Goal: Navigation & Orientation: Find specific page/section

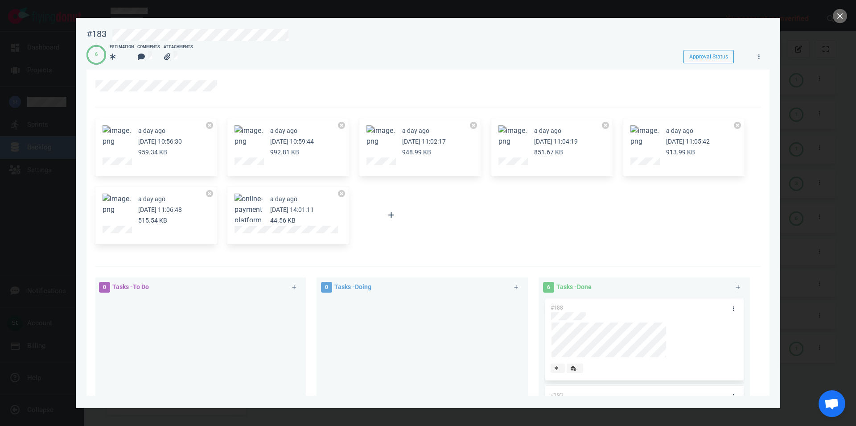
click at [118, 203] on button "Zoom image" at bounding box center [117, 204] width 29 height 21
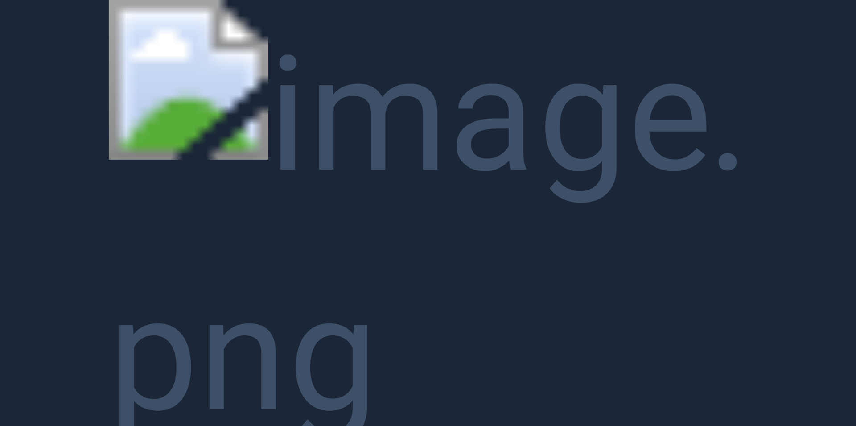
click at [334, 121] on button "Unzoom image" at bounding box center [428, 213] width 856 height 426
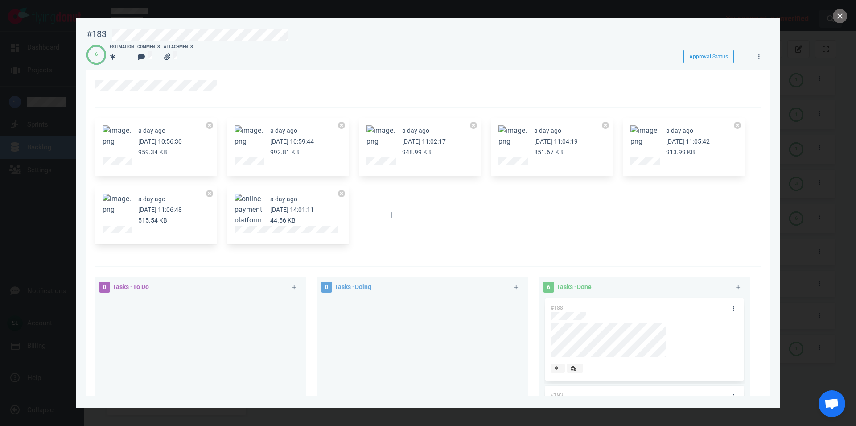
click at [841, 21] on button "close" at bounding box center [840, 16] width 14 height 14
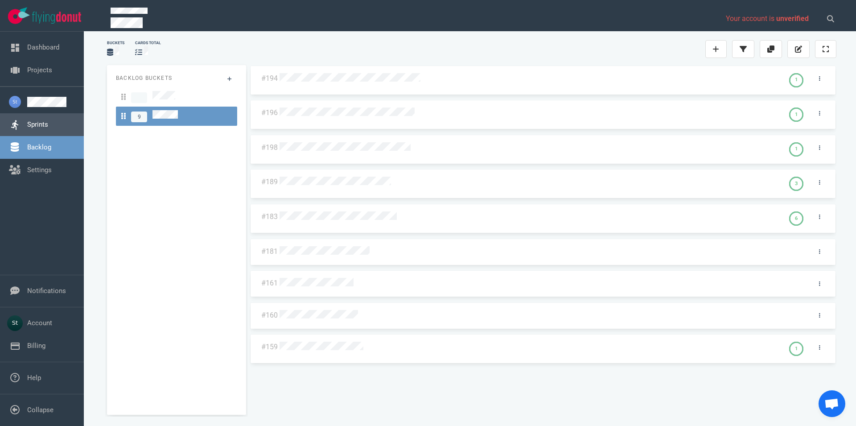
click at [36, 122] on link "Sprints" at bounding box center [37, 124] width 21 height 8
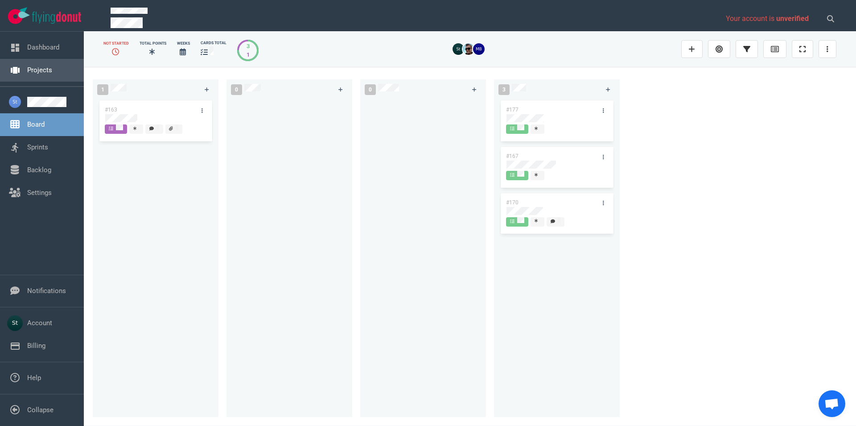
click at [51, 73] on link "Projects" at bounding box center [39, 70] width 25 height 8
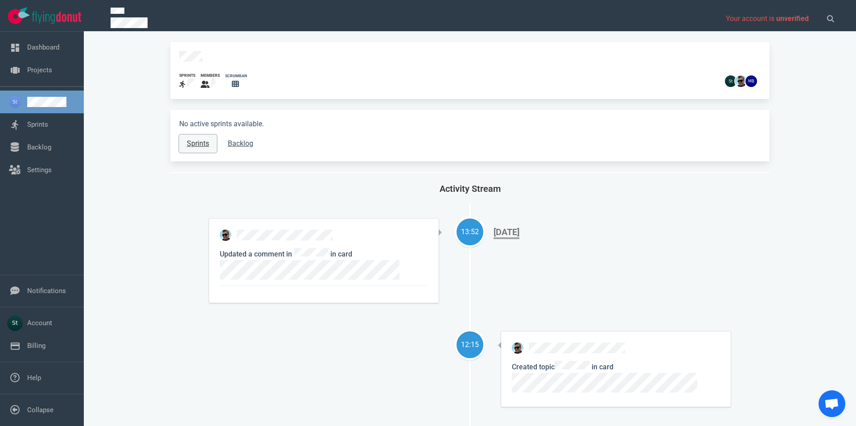
click at [200, 135] on link "Sprints" at bounding box center [197, 144] width 37 height 18
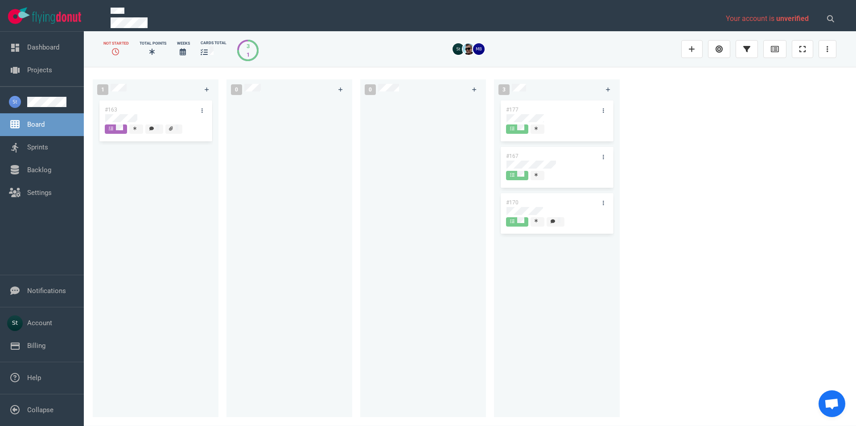
click at [595, 281] on div "#177 #167 #170" at bounding box center [557, 253] width 115 height 308
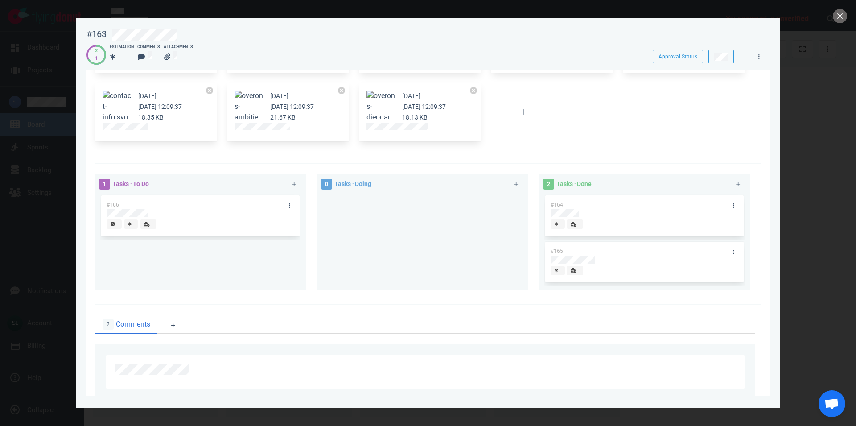
scroll to position [102, 0]
click at [843, 11] on button "close" at bounding box center [840, 16] width 14 height 14
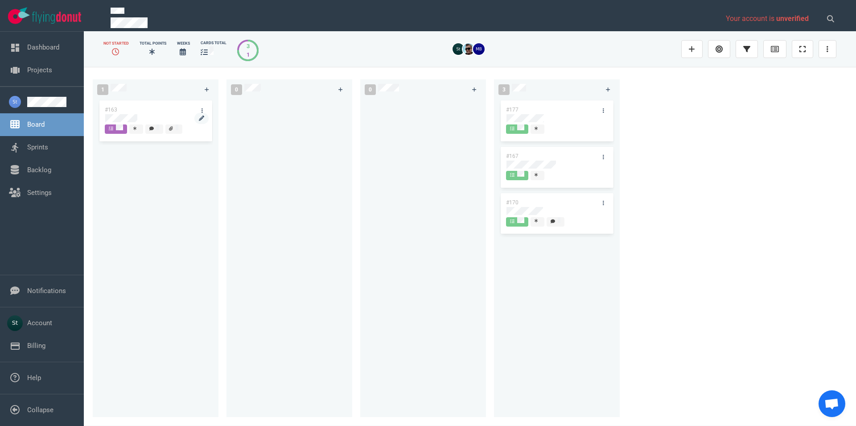
click at [143, 114] on div at bounding box center [155, 118] width 101 height 8
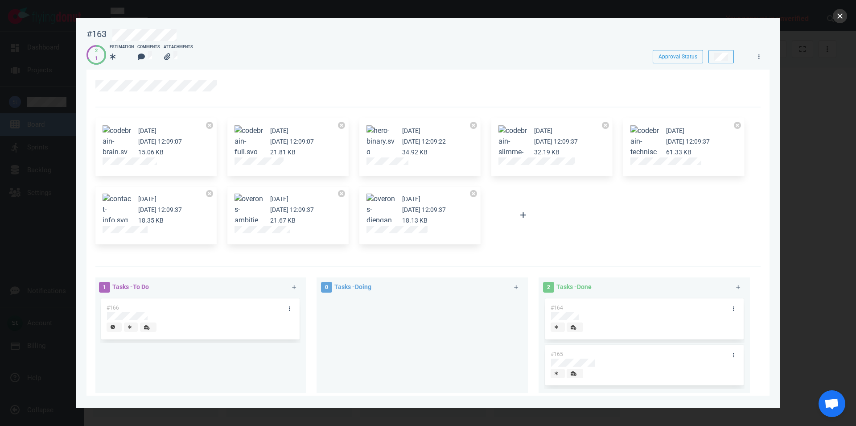
click at [836, 18] on button "close" at bounding box center [840, 16] width 14 height 14
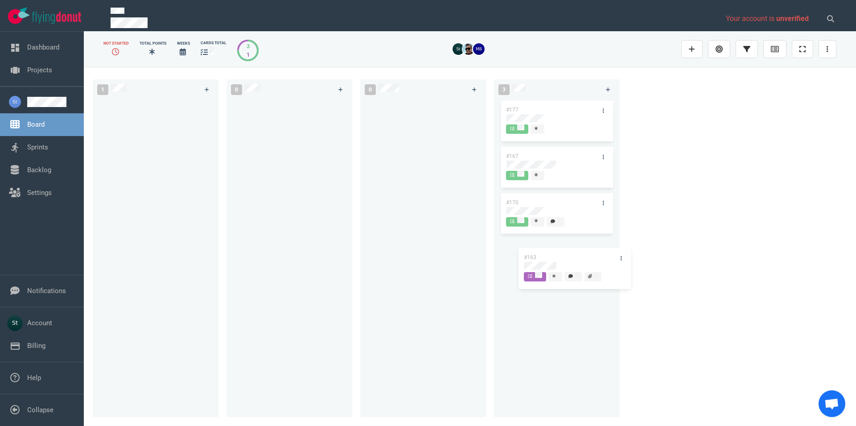
drag, startPoint x: 161, startPoint y: 113, endPoint x: 577, endPoint y: 260, distance: 440.7
click at [213, 145] on div "#163" at bounding box center [155, 122] width 115 height 46
click at [696, 249] on div "1 0 0 3 #177 #167 #170 #163" at bounding box center [470, 246] width 772 height 359
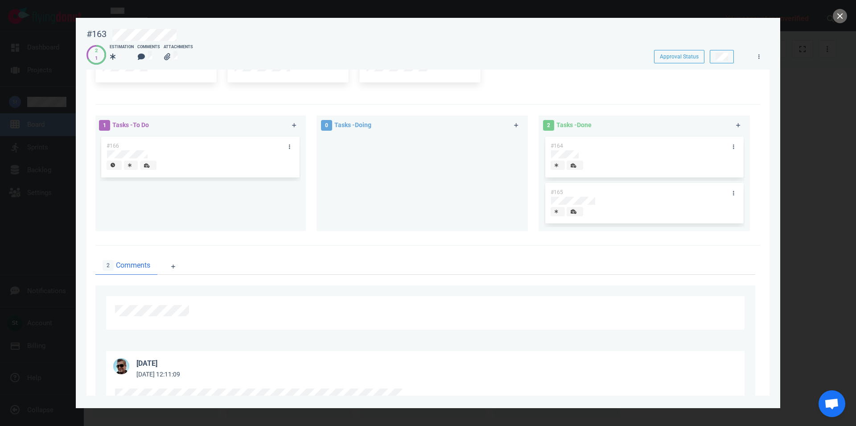
scroll to position [51, 0]
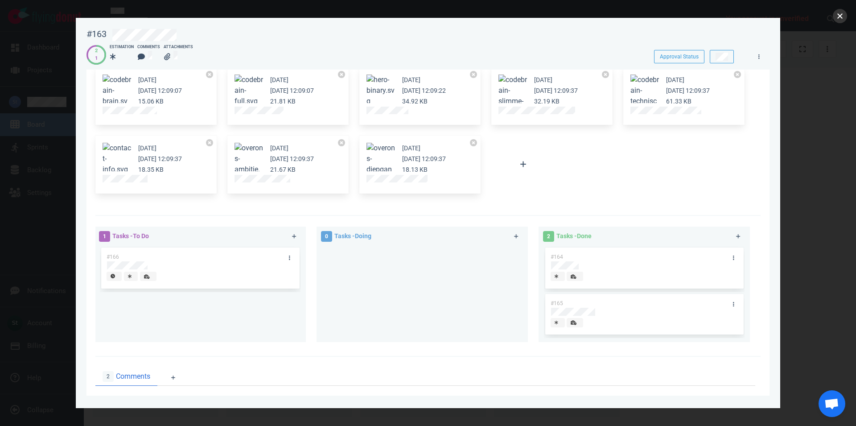
click at [842, 15] on button "close" at bounding box center [840, 16] width 14 height 14
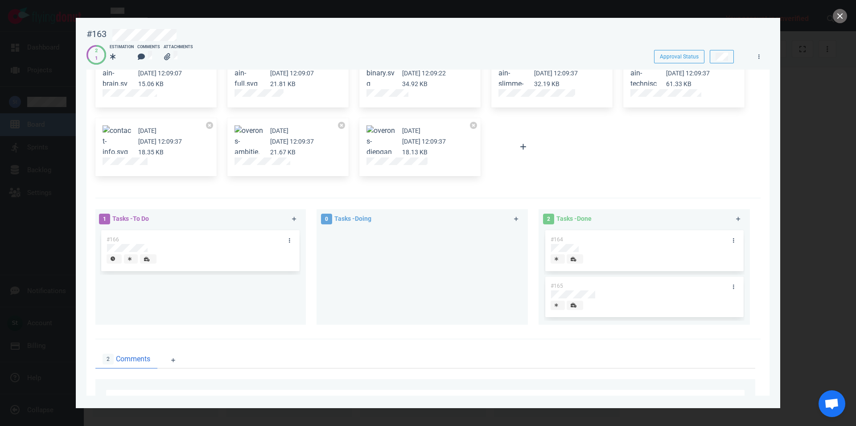
scroll to position [51, 0]
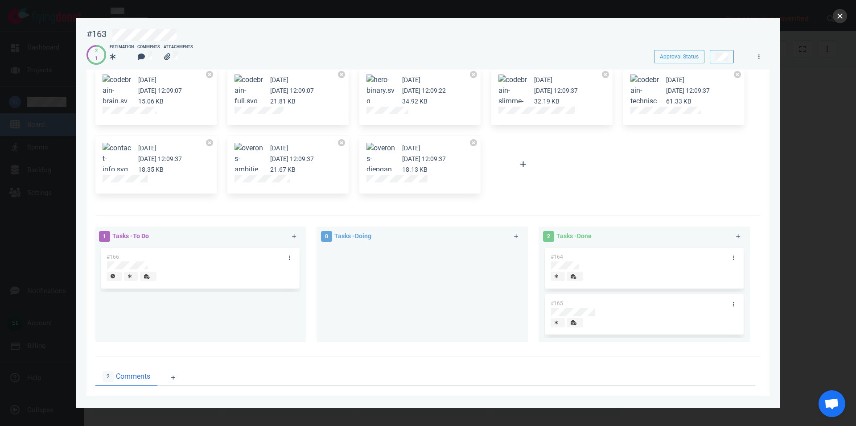
click at [837, 21] on button "close" at bounding box center [840, 16] width 14 height 14
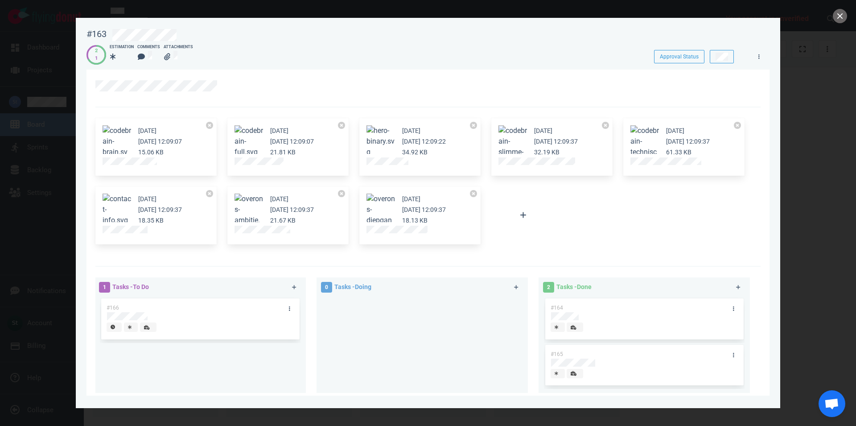
click at [846, 10] on div at bounding box center [428, 213] width 856 height 426
click at [841, 17] on button "close" at bounding box center [840, 16] width 14 height 14
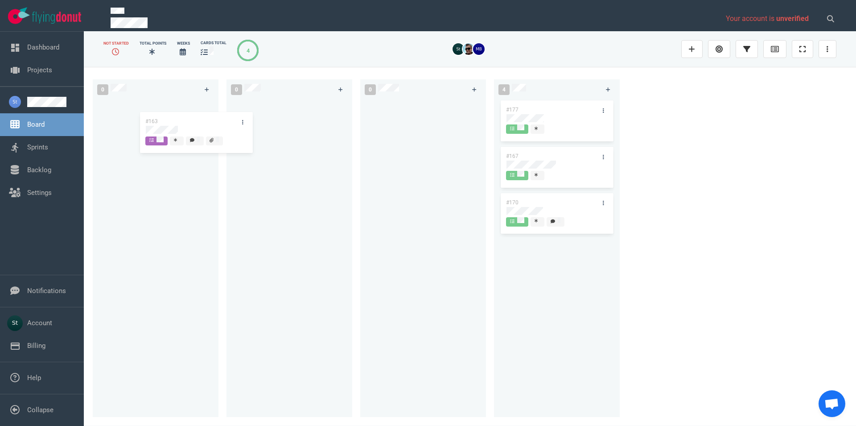
drag, startPoint x: 542, startPoint y: 252, endPoint x: 181, endPoint y: 124, distance: 382.6
click at [500, 237] on div "#163" at bounding box center [557, 260] width 115 height 46
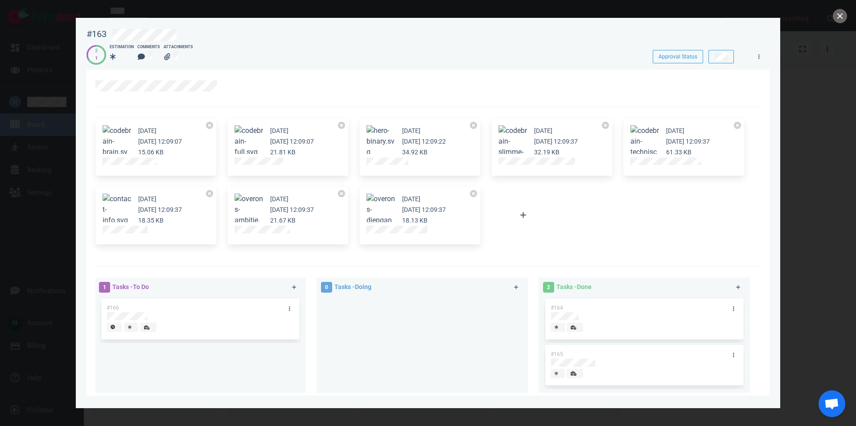
scroll to position [203, 0]
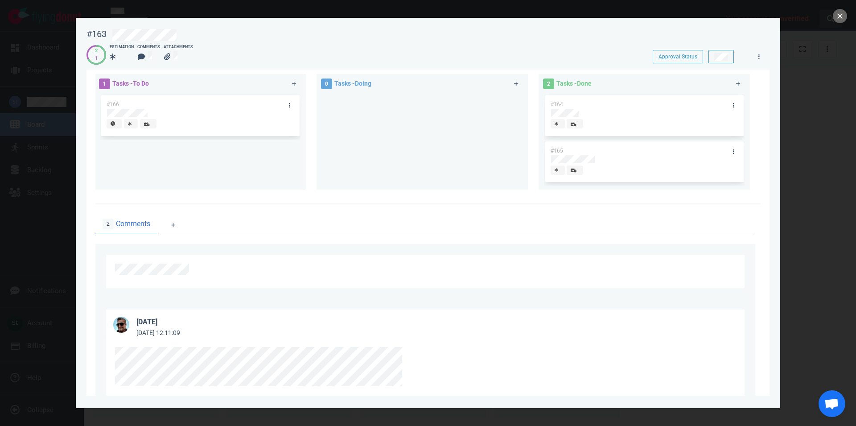
click at [837, 15] on button "close" at bounding box center [840, 16] width 14 height 14
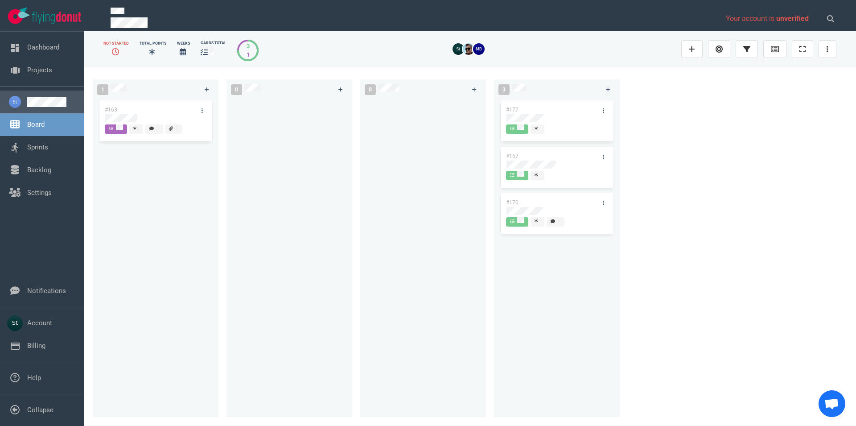
click at [77, 97] on link at bounding box center [52, 102] width 50 height 10
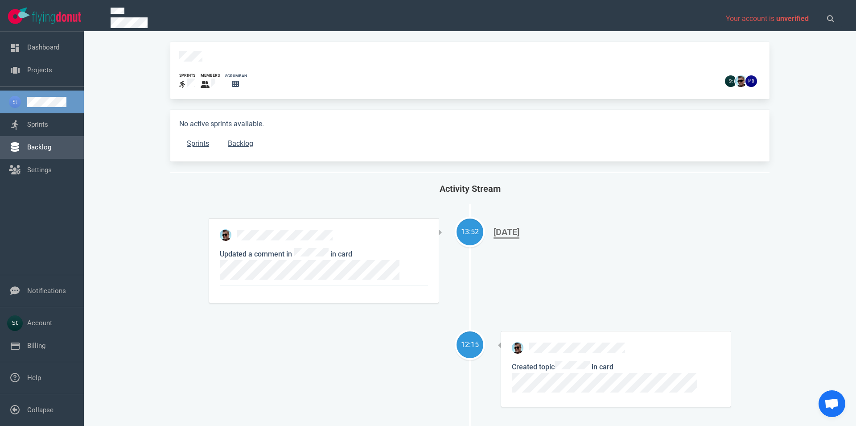
click at [45, 148] on link "Backlog" at bounding box center [39, 147] width 24 height 8
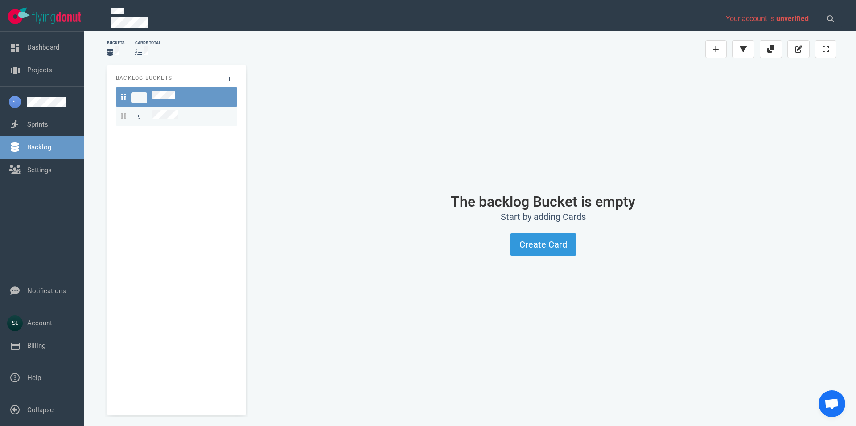
click at [191, 111] on div "9" at bounding box center [176, 116] width 111 height 12
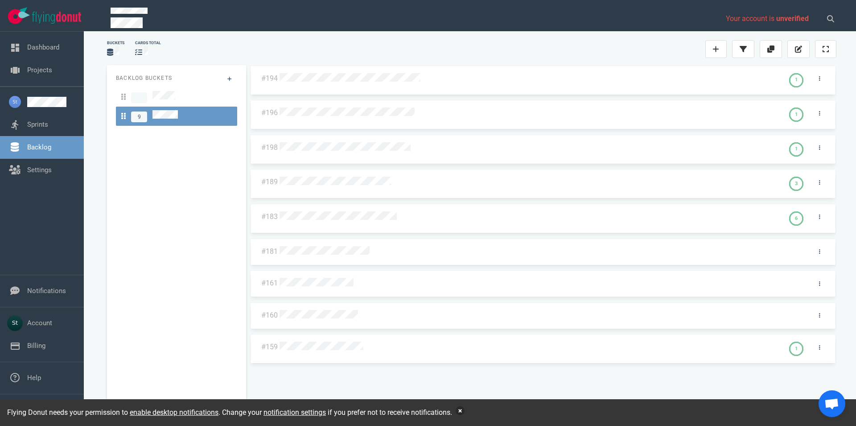
click at [464, 410] on button "button" at bounding box center [460, 410] width 9 height 9
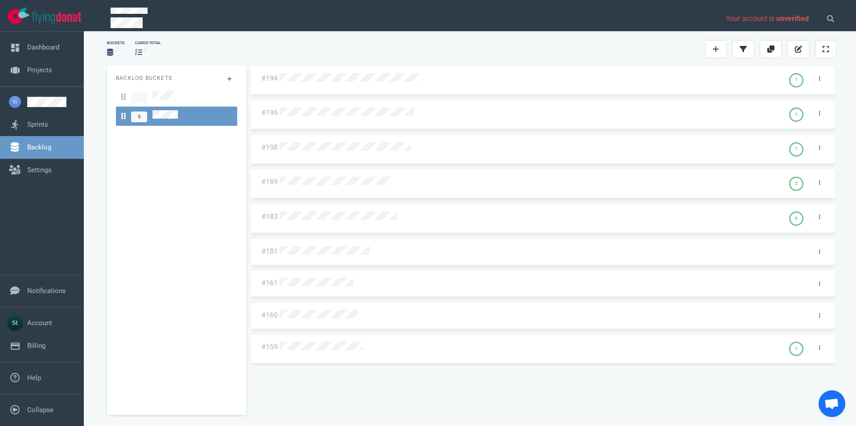
click at [128, 277] on div "Backlog Buckets 9" at bounding box center [176, 240] width 139 height 350
click at [326, 376] on div "#194 1 #196 1 #198 1 #189 3 #183 6 #181 #161 #160 #159 1" at bounding box center [543, 236] width 587 height 343
click at [121, 161] on div "Backlog Buckets 9" at bounding box center [176, 240] width 139 height 350
click at [111, 333] on div "Backlog Buckets 9" at bounding box center [176, 240] width 139 height 350
click at [100, 226] on div "Buckets cards total Backlog Buckets 9 #194 1 #196 1 #198 1 #189 3 #183 6 #181 #…" at bounding box center [470, 227] width 751 height 384
